Goal: Transaction & Acquisition: Purchase product/service

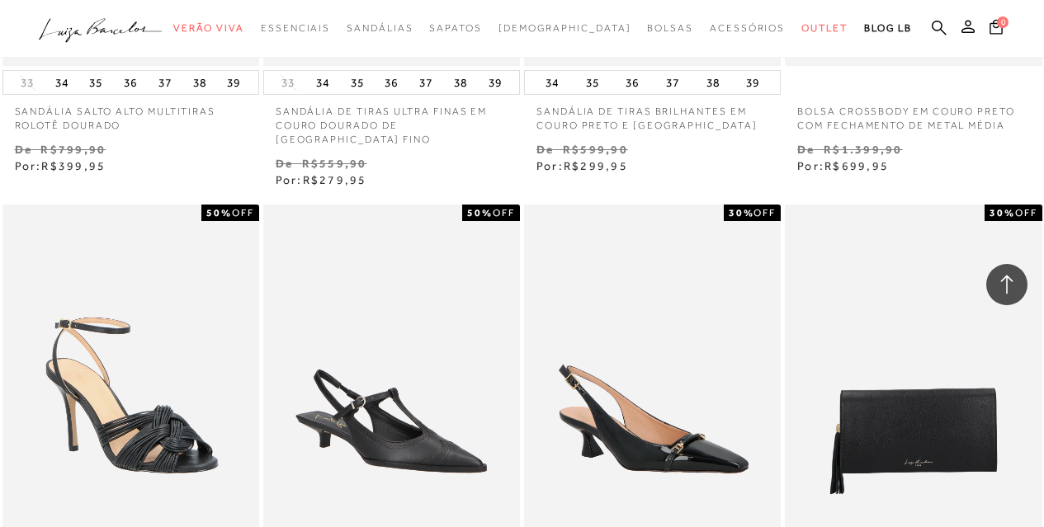
scroll to position [945, 0]
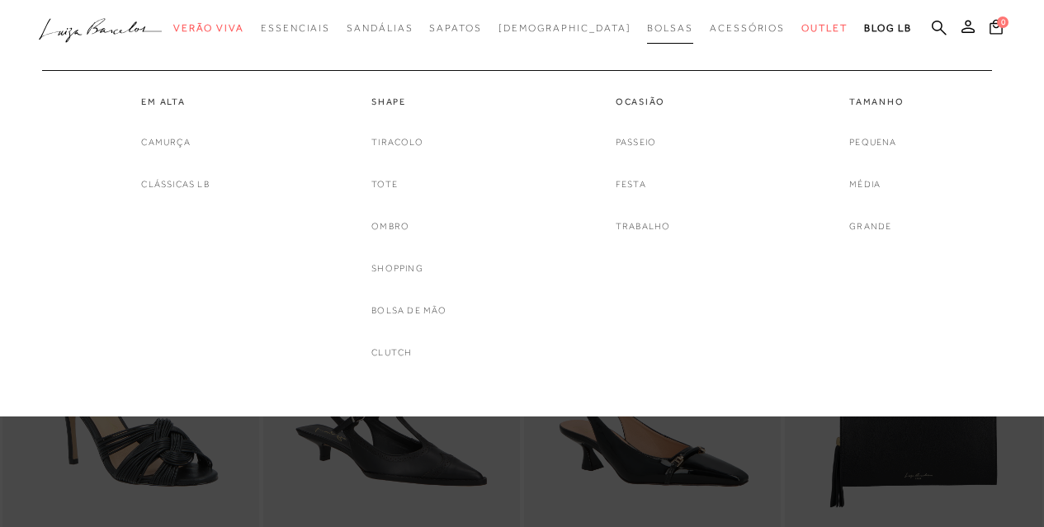
click at [647, 21] on link "Bolsas" at bounding box center [670, 28] width 46 height 31
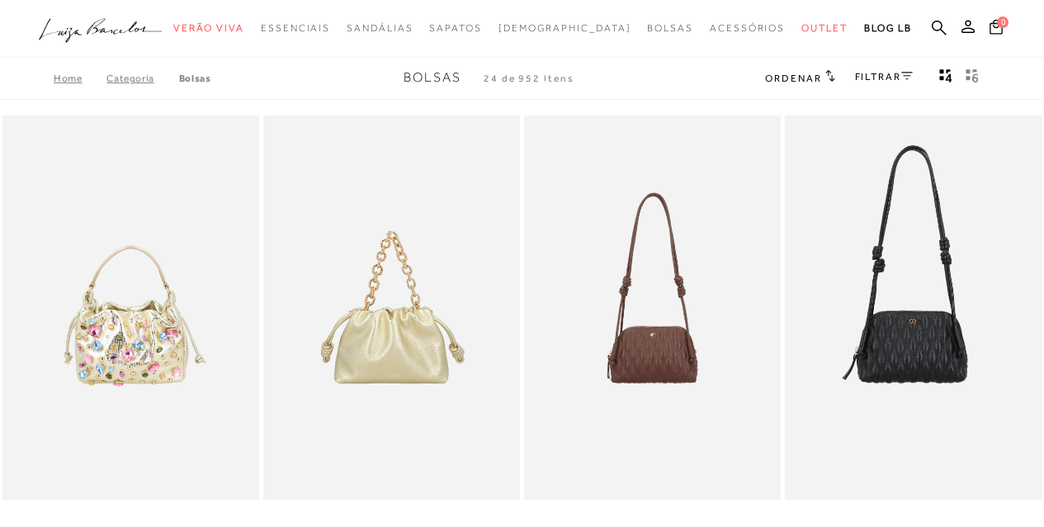
click at [871, 71] on link "FILTRAR" at bounding box center [884, 77] width 58 height 12
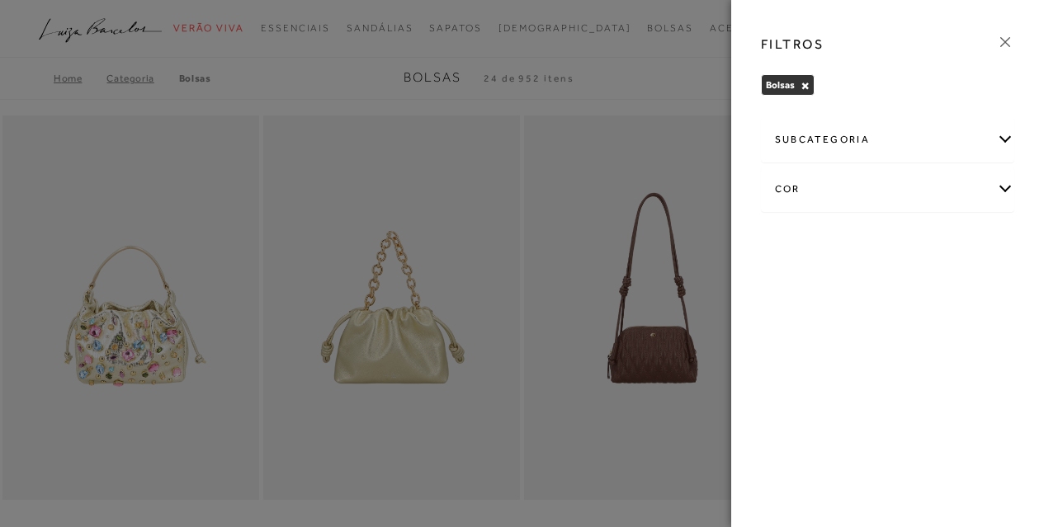
click at [998, 38] on icon at bounding box center [1005, 42] width 18 height 18
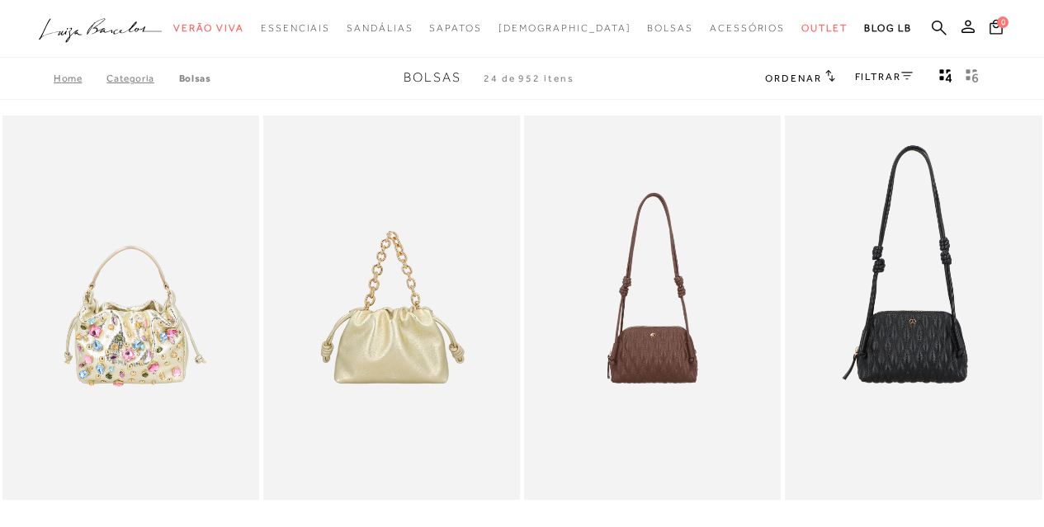
click at [781, 78] on span "Ordenar" at bounding box center [793, 79] width 56 height 12
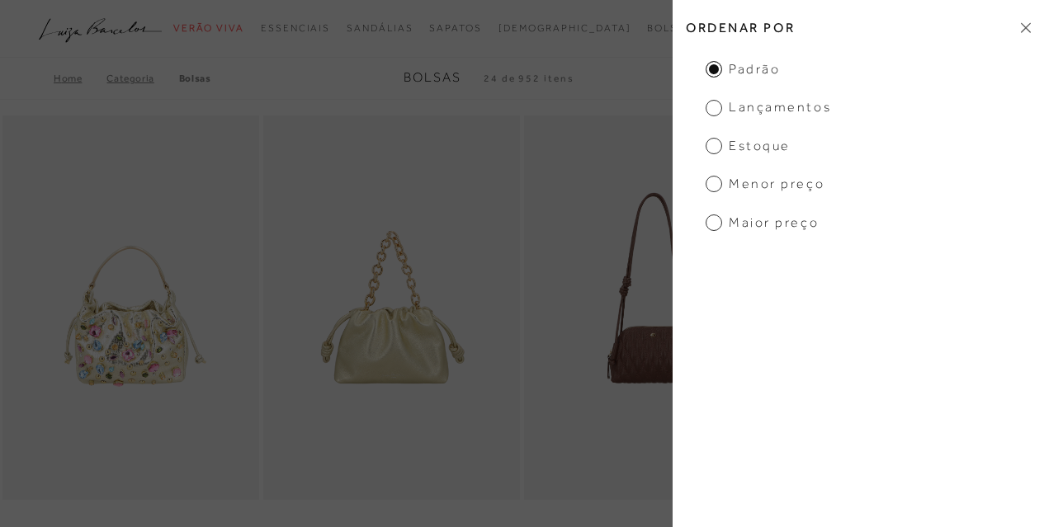
click at [784, 186] on span "Menor preço" at bounding box center [764, 184] width 119 height 18
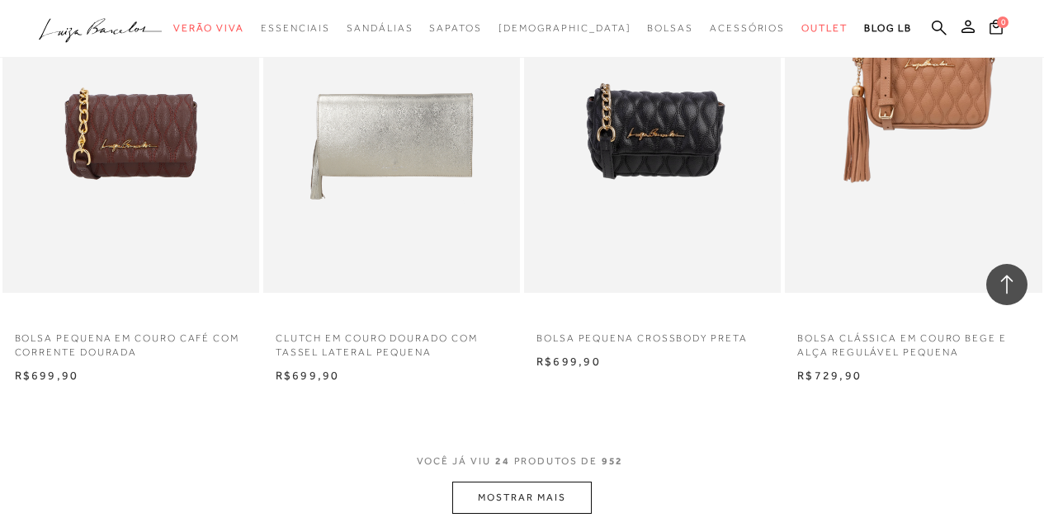
scroll to position [2970, 0]
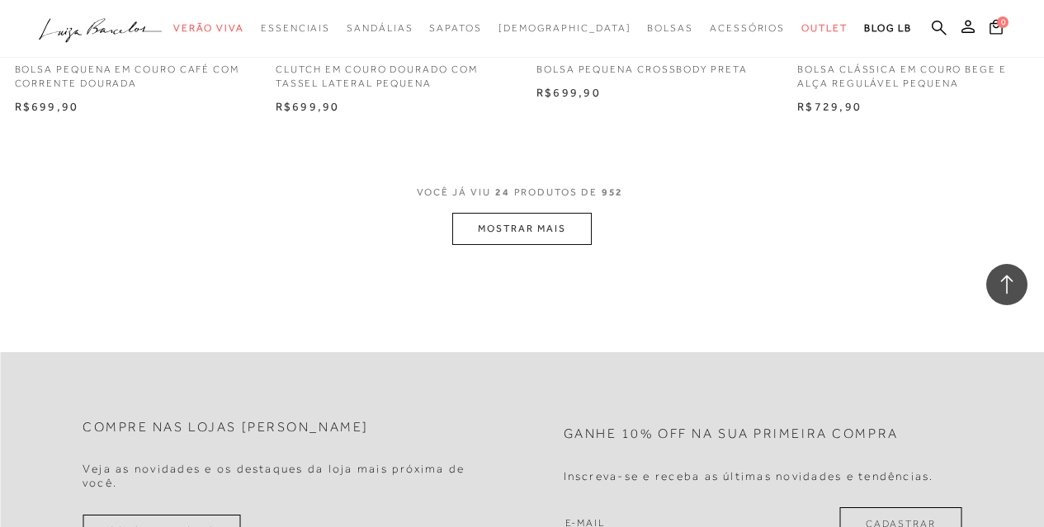
click at [498, 223] on button "MOSTRAR MAIS" at bounding box center [521, 229] width 139 height 32
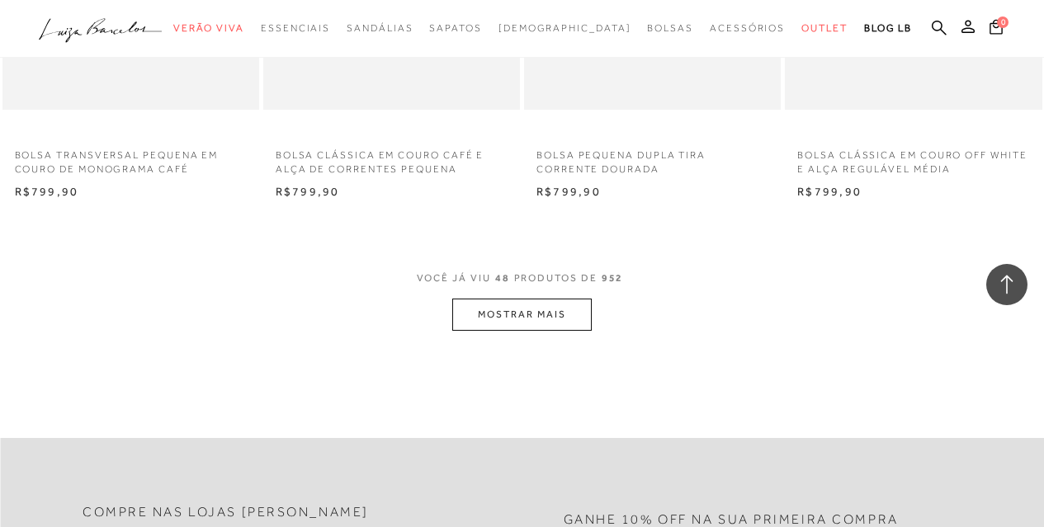
scroll to position [5941, 0]
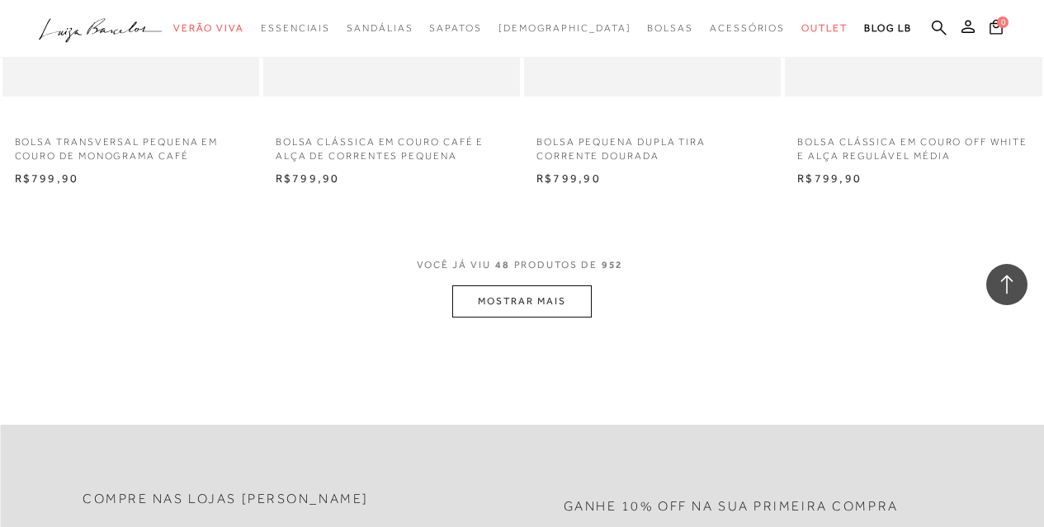
click at [526, 300] on button "MOSTRAR MAIS" at bounding box center [521, 301] width 139 height 32
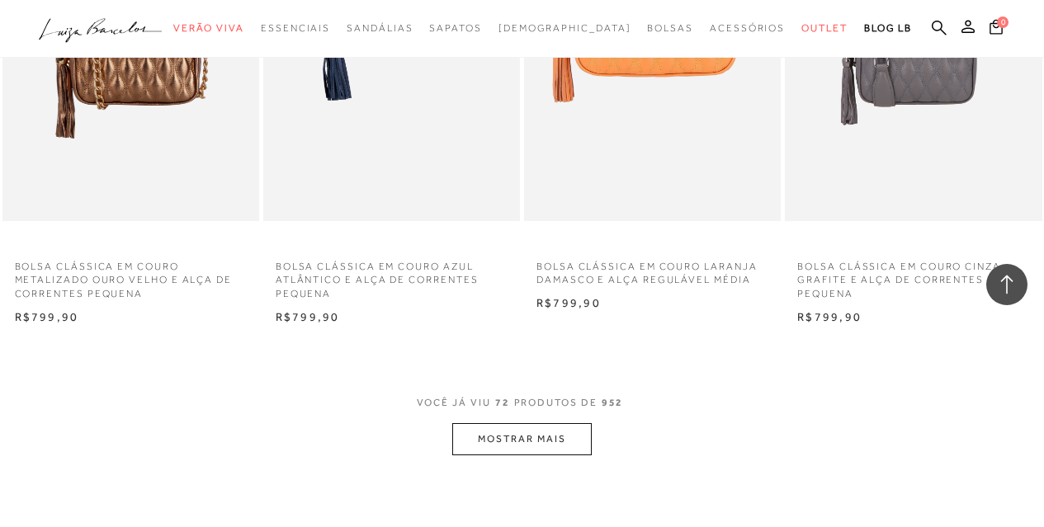
scroll to position [8911, 0]
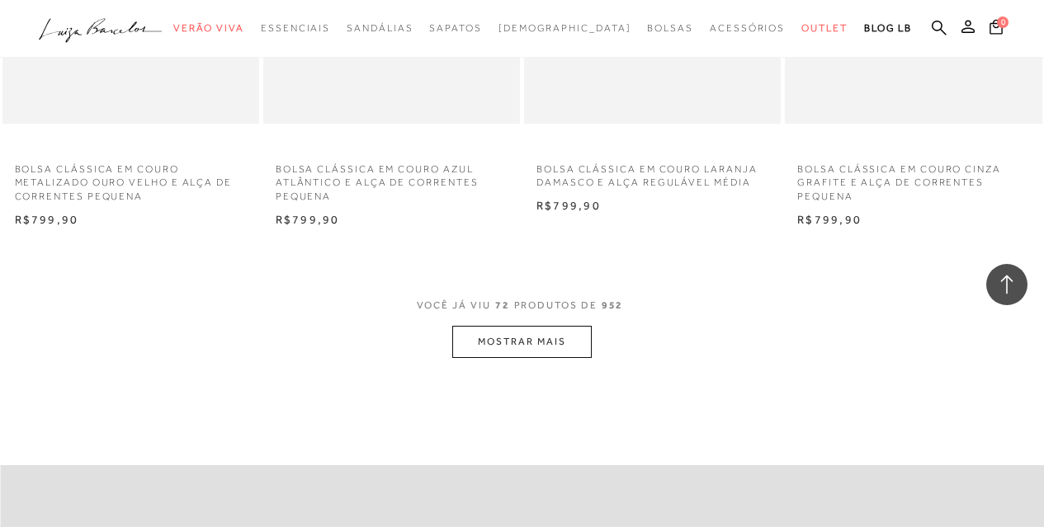
click at [554, 356] on button "MOSTRAR MAIS" at bounding box center [521, 342] width 139 height 32
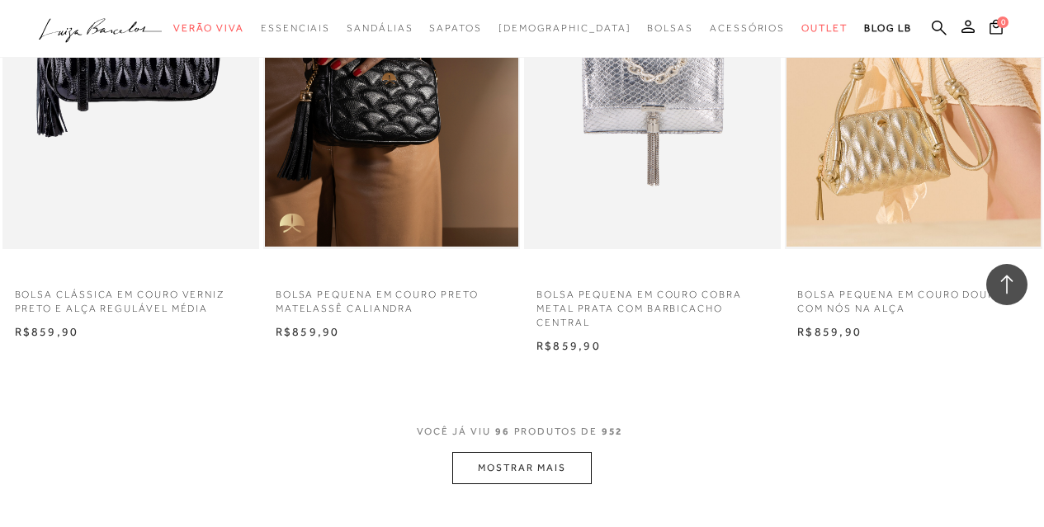
scroll to position [11827, 0]
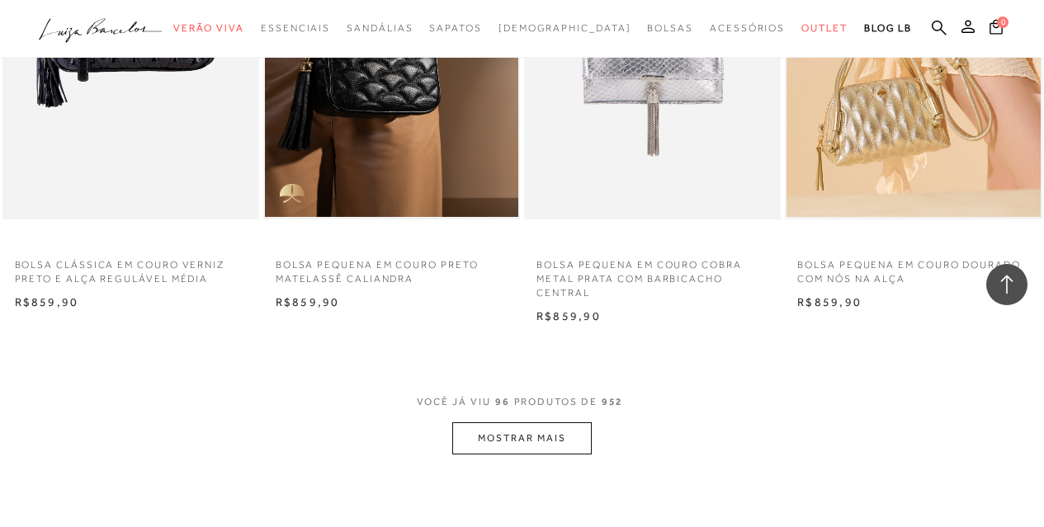
click at [531, 433] on button "MOSTRAR MAIS" at bounding box center [521, 438] width 139 height 32
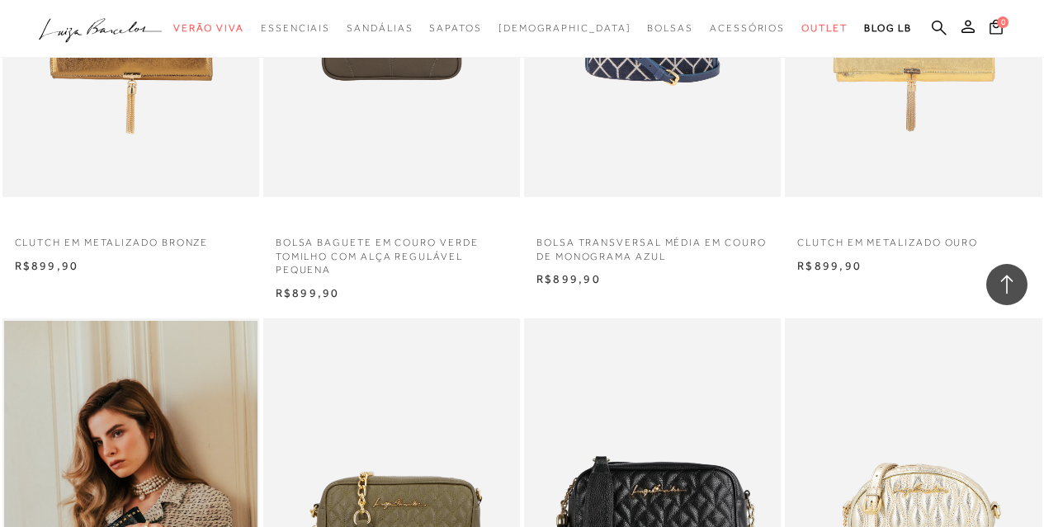
scroll to position [13862, 0]
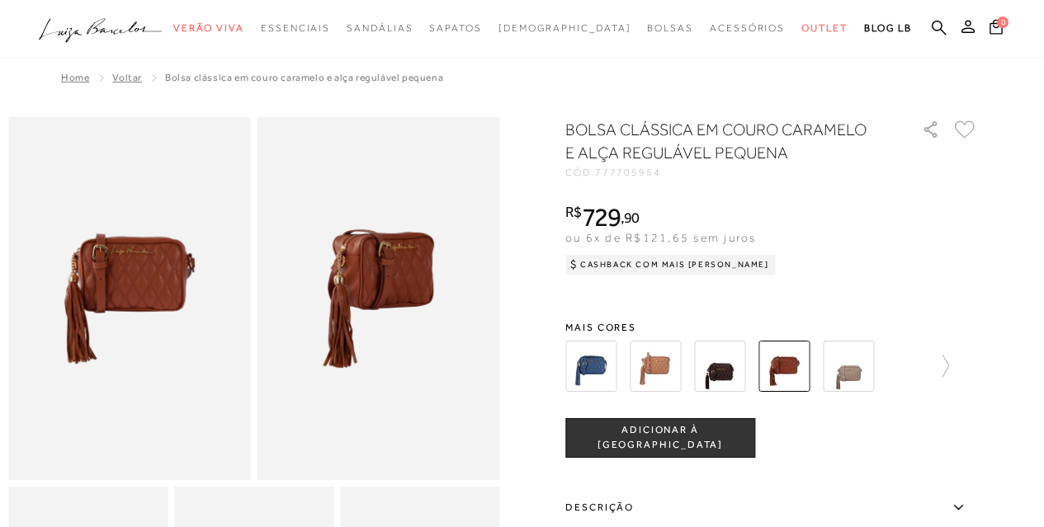
click at [348, 267] on img at bounding box center [378, 298] width 243 height 363
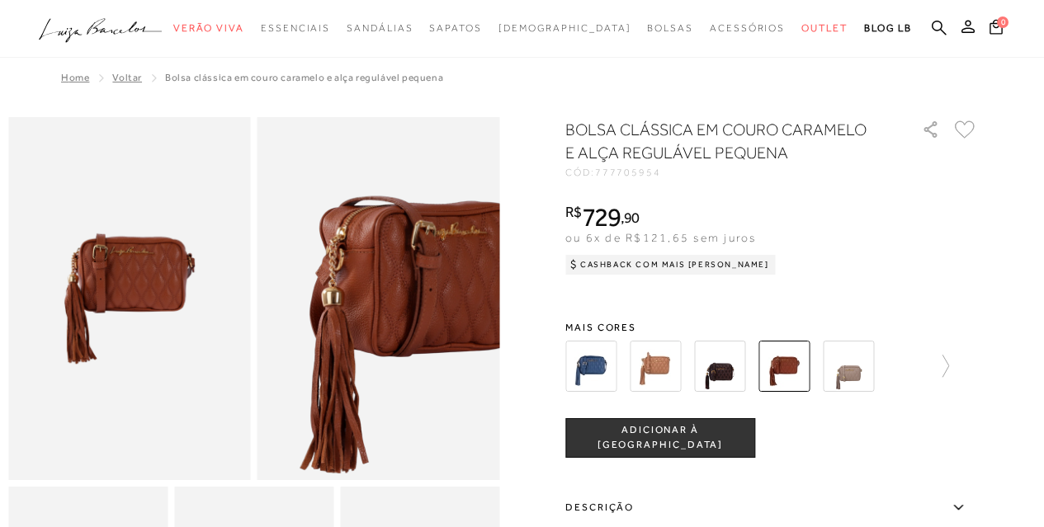
click at [348, 267] on img at bounding box center [410, 335] width 484 height 727
